Goal: Task Accomplishment & Management: Manage account settings

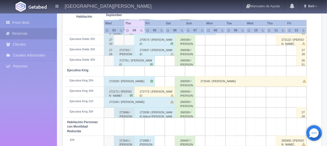
click at [161, 93] on div "272773 / Feng Chen" at bounding box center [154, 91] width 41 height 10
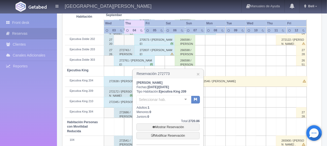
scroll to position [194, 0]
click at [162, 125] on link "Mostrar Reservación" at bounding box center [167, 126] width 63 height 7
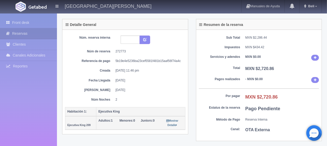
scroll to position [26, 0]
click at [273, 98] on b "MXN $2,720.86" at bounding box center [261, 96] width 32 height 5
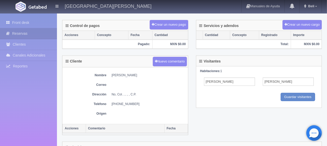
scroll to position [200, 0]
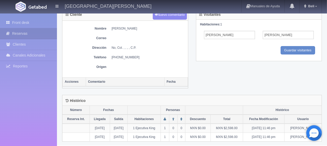
click at [203, 70] on div "Cliente Nuevo comentario Nombre Feng Chen Correo Dirección No, Col. , , , , C.P…" at bounding box center [191, 52] width 267 height 86
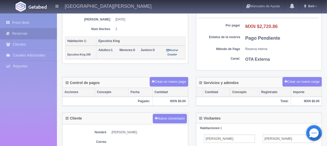
scroll to position [0, 0]
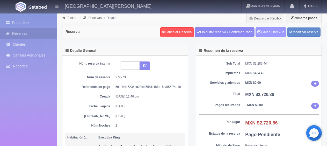
click at [264, 34] on link "Hacer Check-In" at bounding box center [270, 32] width 31 height 10
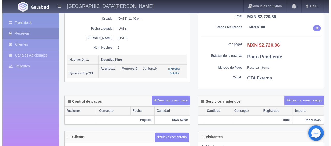
scroll to position [104, 0]
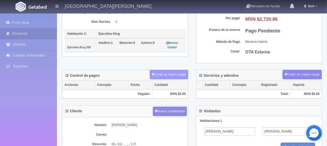
click at [173, 75] on button "Crear un nuevo pago" at bounding box center [169, 75] width 38 height 10
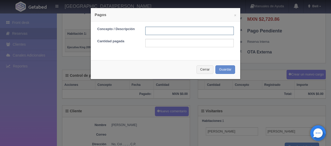
click at [171, 32] on input "text" at bounding box center [189, 31] width 89 height 8
type input "total tarjeta"
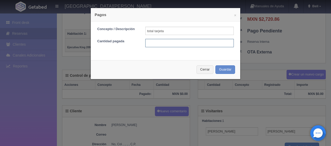
click at [183, 41] on input "text" at bounding box center [189, 43] width 89 height 8
type input "2720.86"
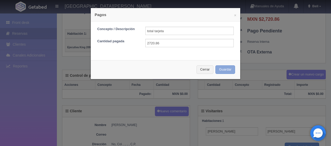
click at [219, 70] on button "Guardar" at bounding box center [226, 69] width 20 height 9
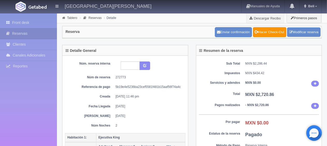
scroll to position [104, 0]
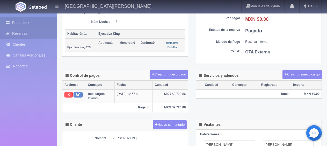
click at [32, 19] on link "Front desk" at bounding box center [28, 22] width 57 height 11
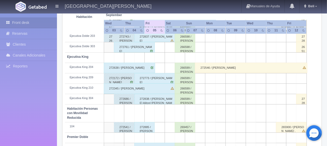
scroll to position [259, 0]
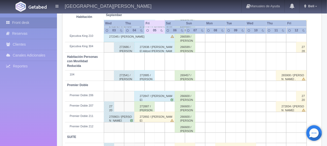
click at [144, 116] on div "272892 / [PERSON_NAME]" at bounding box center [154, 117] width 41 height 10
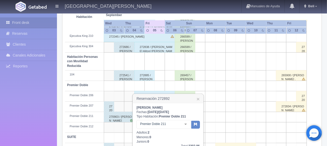
scroll to position [285, 0]
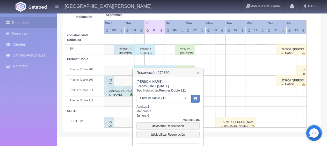
click at [219, 67] on td at bounding box center [220, 70] width 10 height 10
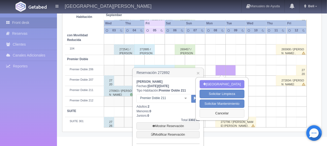
click at [224, 112] on button "Cancelar" at bounding box center [222, 113] width 45 height 9
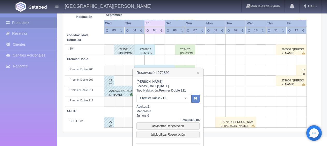
click at [186, 101] on div at bounding box center [185, 98] width 10 height 8
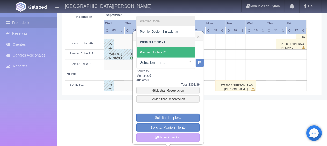
scroll to position [320, 0]
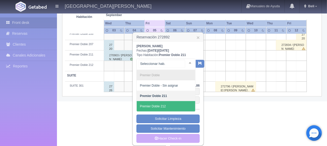
scroll to position [321, 0]
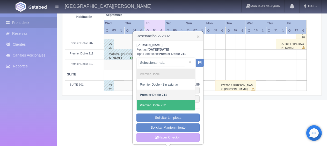
click at [186, 63] on div at bounding box center [190, 62] width 10 height 8
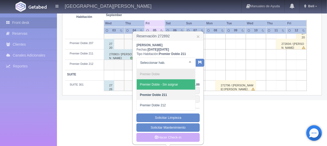
scroll to position [320, 0]
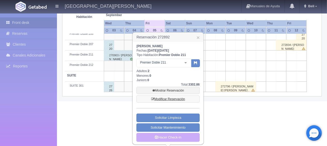
click at [165, 98] on link "Modificar Reservación" at bounding box center [167, 98] width 63 height 7
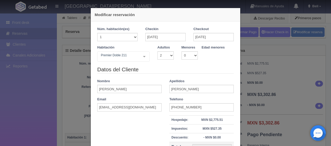
select select "2"
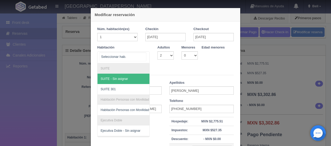
click at [133, 59] on div at bounding box center [123, 57] width 53 height 12
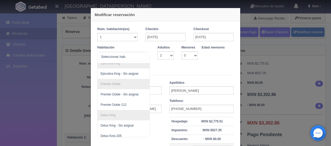
scroll to position [86, 0]
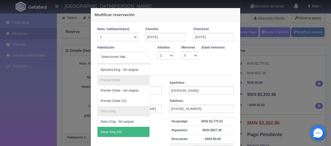
click at [117, 130] on span "Delux King 205" at bounding box center [111, 132] width 21 height 4
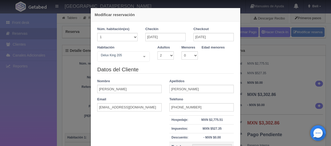
checkbox input "false"
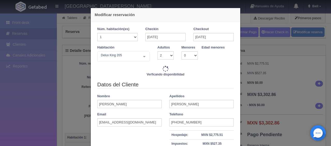
type input "2998.00"
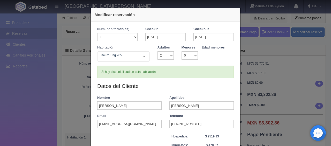
scroll to position [73, 0]
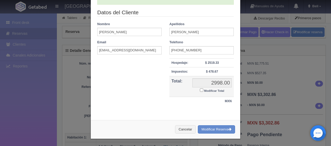
click at [201, 90] on input "Modificar Total" at bounding box center [201, 89] width 3 height 3
checkbox input "true"
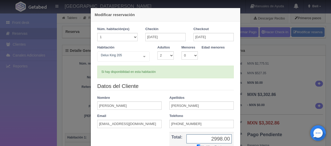
scroll to position [52, 0]
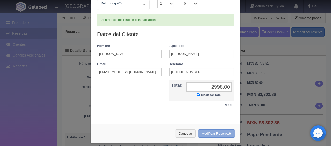
click at [208, 132] on button "Modificar Reserva" at bounding box center [216, 133] width 37 height 9
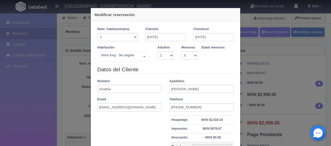
select select "2"
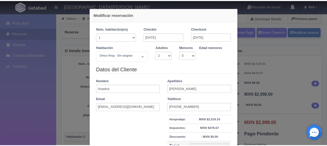
scroll to position [59, 0]
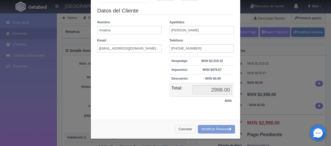
click at [188, 130] on button "Cancelar" at bounding box center [185, 129] width 21 height 9
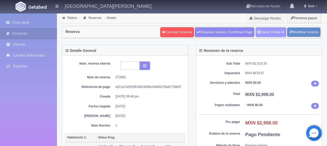
click at [265, 33] on link "Hacer Check-In" at bounding box center [270, 32] width 31 height 10
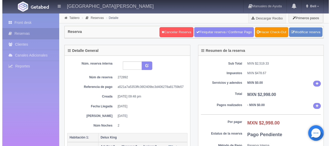
scroll to position [78, 0]
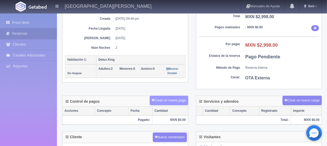
click at [157, 95] on button "Crear un nuevo pago" at bounding box center [169, 100] width 38 height 10
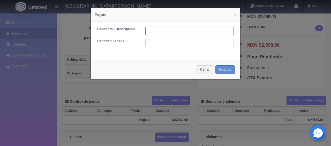
click at [179, 29] on input "text" at bounding box center [189, 31] width 89 height 8
type input "Total Tarjeta"
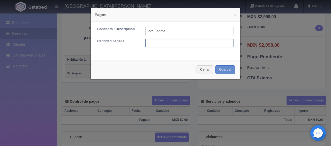
click at [181, 41] on input "text" at bounding box center [189, 43] width 89 height 8
type input "2998.00"
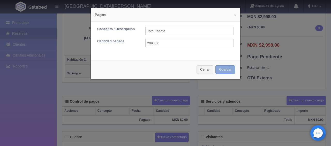
click at [222, 66] on button "Guardar" at bounding box center [226, 69] width 20 height 9
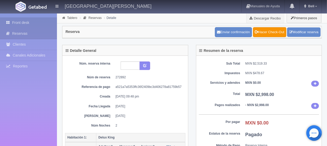
click at [35, 23] on link "Front desk" at bounding box center [28, 22] width 57 height 11
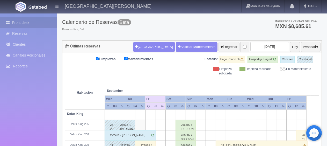
scroll to position [78, 0]
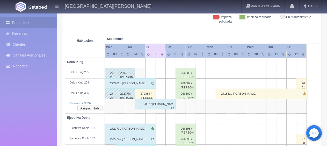
click at [92, 108] on button "Asignar Hab." at bounding box center [89, 108] width 25 height 6
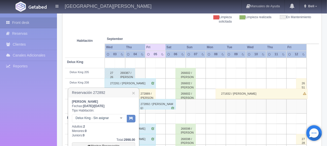
click at [120, 117] on div at bounding box center [121, 118] width 10 height 8
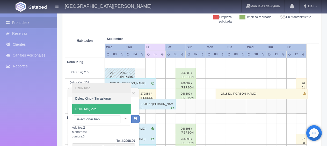
click at [117, 112] on span "Delux King 205" at bounding box center [101, 109] width 58 height 10
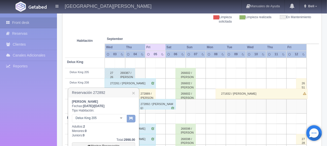
click at [130, 119] on icon "button" at bounding box center [130, 117] width 3 height 3
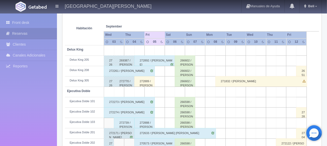
scroll to position [90, 0]
click at [151, 84] on div "272889 / [PERSON_NAME]" at bounding box center [144, 81] width 20 height 10
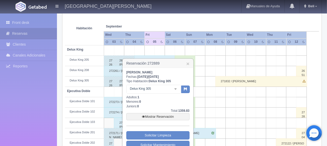
scroll to position [116, 0]
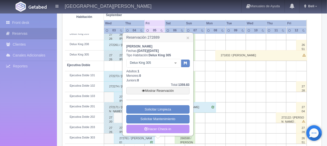
click at [157, 127] on link "Hacer Check-in" at bounding box center [157, 128] width 63 height 9
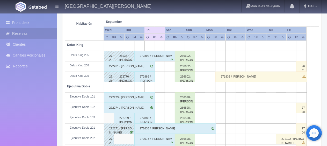
scroll to position [43, 0]
